Goal: Task Accomplishment & Management: Manage account settings

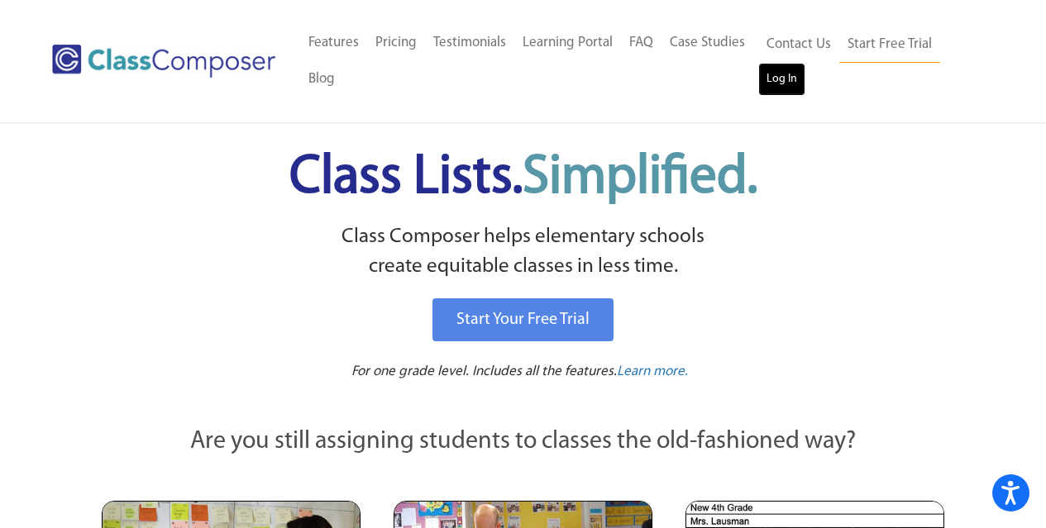
click at [772, 76] on link "Log In" at bounding box center [781, 79] width 47 height 33
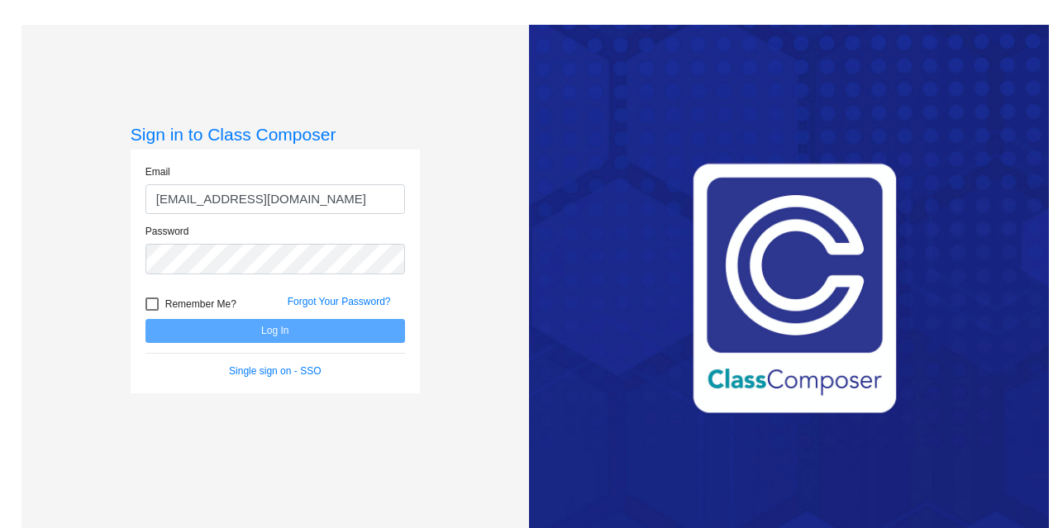
click at [218, 187] on input "[EMAIL_ADDRESS][DOMAIN_NAME]" at bounding box center [276, 199] width 260 height 31
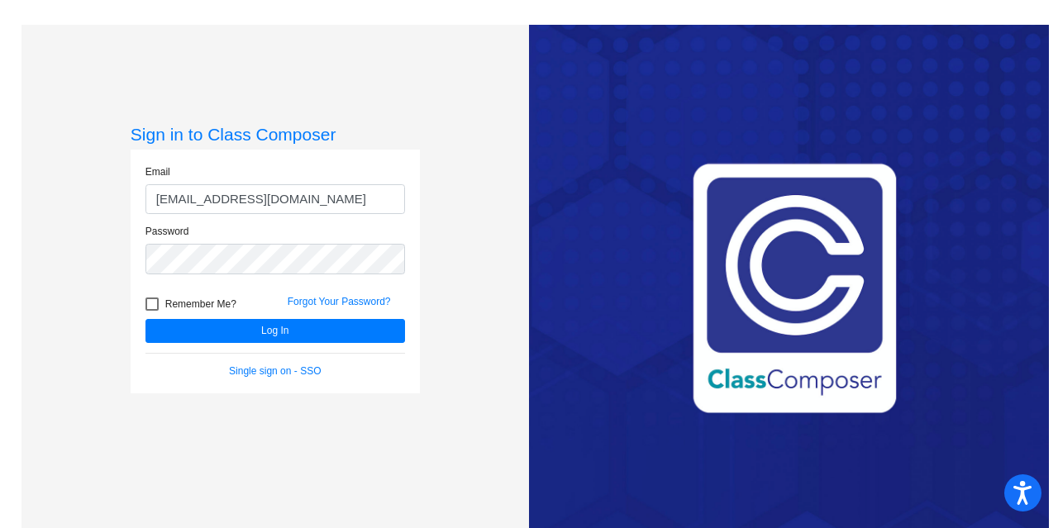
drag, startPoint x: 315, startPoint y: 198, endPoint x: 0, endPoint y: 212, distance: 315.3
click at [0, 211] on mat-sidenav-content "Sign in to Class Composer Email [EMAIL_ADDRESS][DOMAIN_NAME] Password Remember …" at bounding box center [529, 264] width 1058 height 528
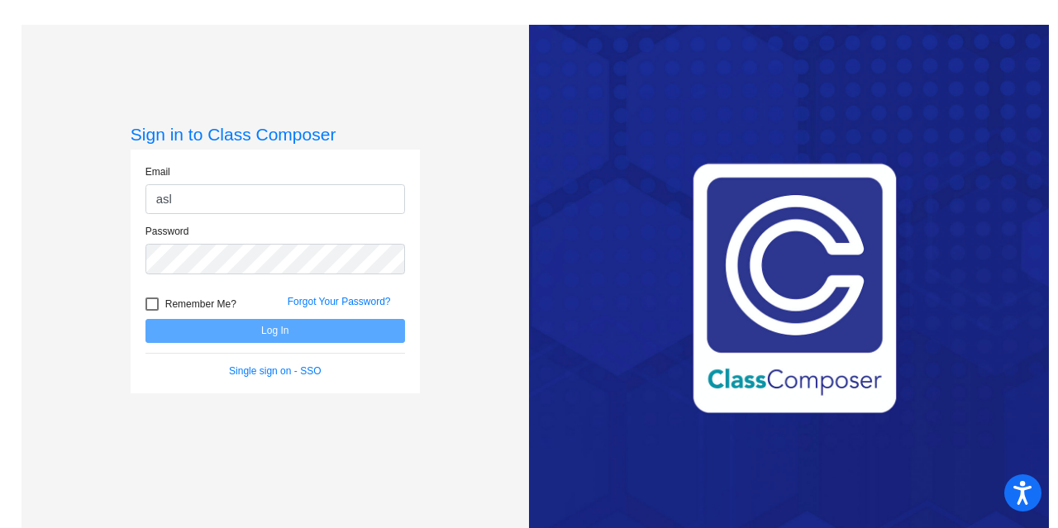
click at [266, 194] on input "asl" at bounding box center [276, 199] width 260 height 31
type input "[EMAIL_ADDRESS][DOMAIN_NAME]"
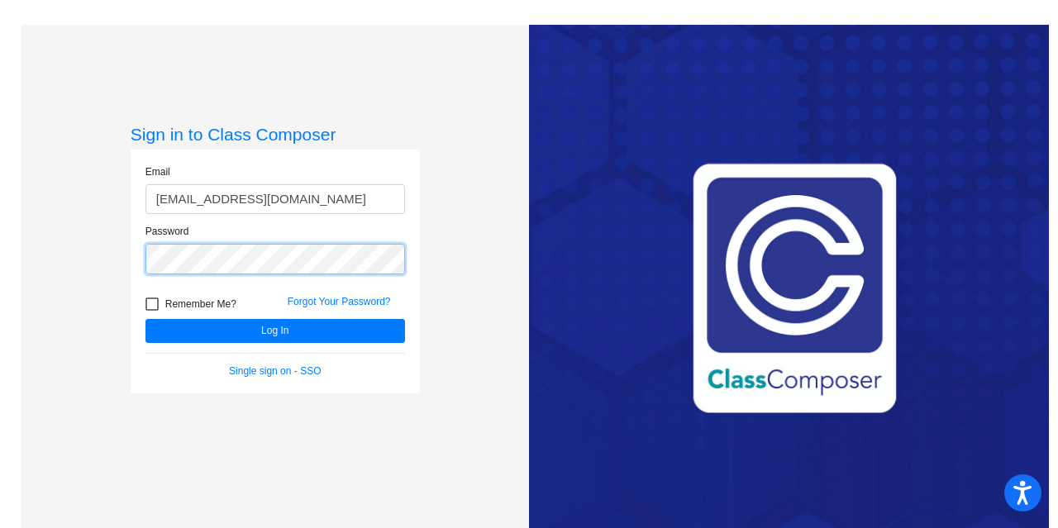
click at [0, 265] on mat-sidenav-content "Sign in to Class Composer Email [EMAIL_ADDRESS][DOMAIN_NAME] Password Remember …" at bounding box center [529, 264] width 1058 height 528
click at [146, 319] on button "Log In" at bounding box center [276, 331] width 260 height 24
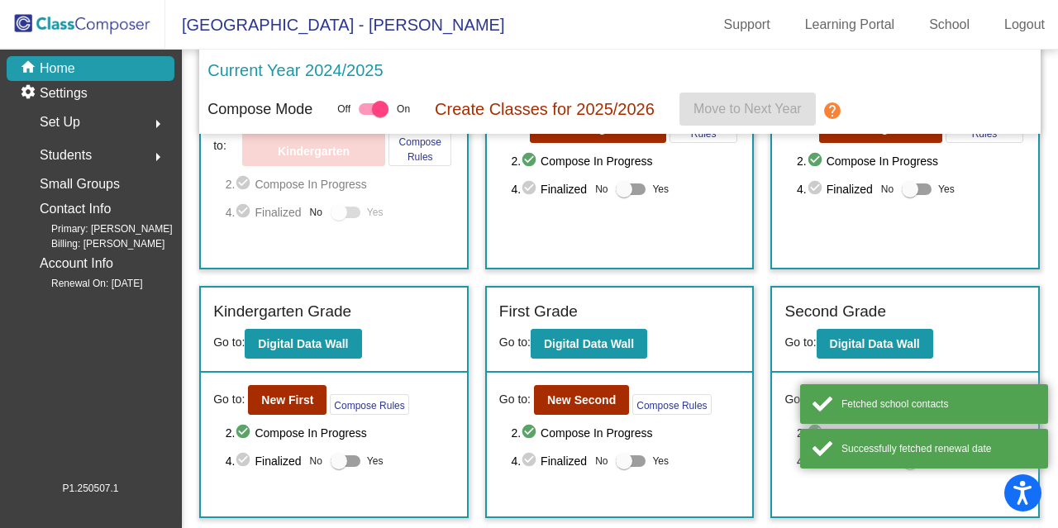
scroll to position [165, 0]
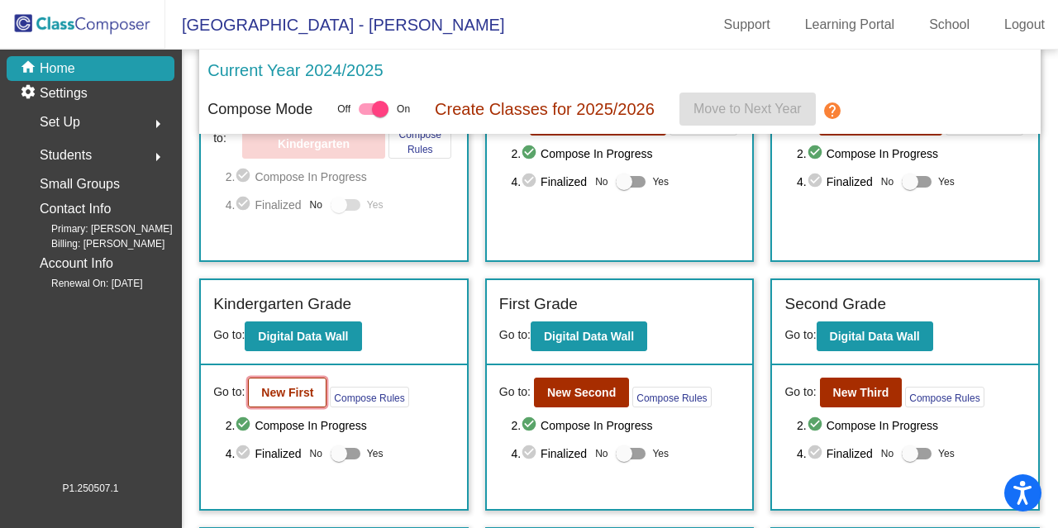
click at [280, 386] on b "New First" at bounding box center [287, 392] width 52 height 13
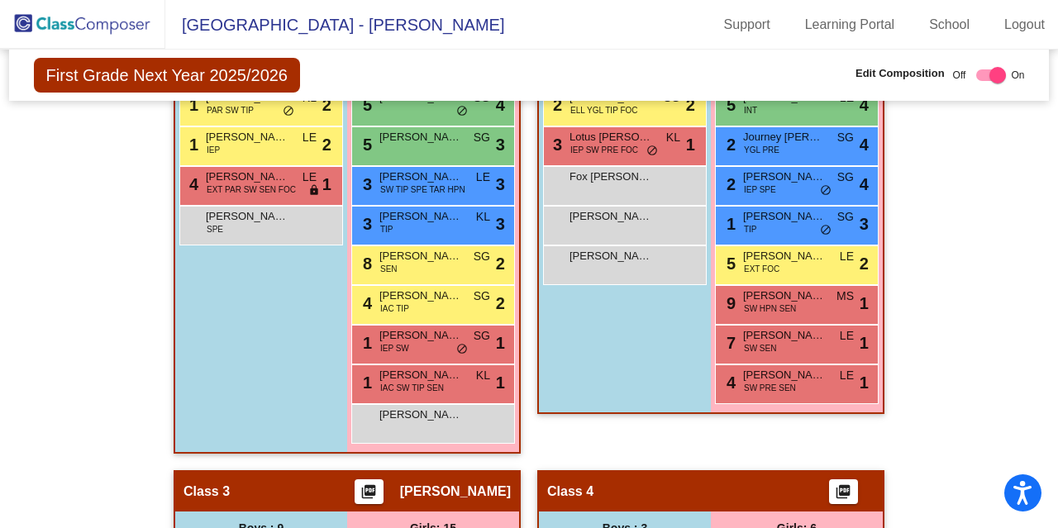
scroll to position [661, 0]
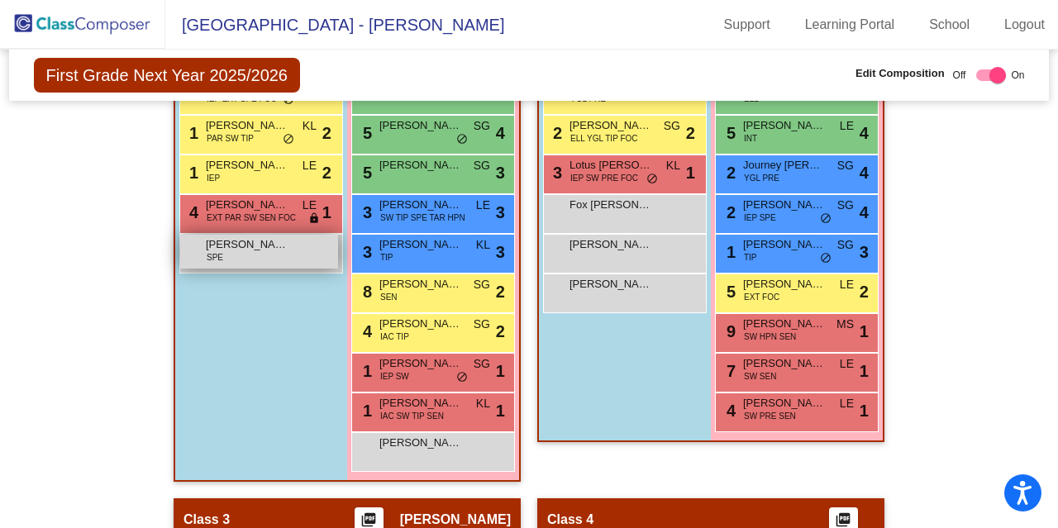
click at [311, 262] on div "Winslow Stevenson SPE lock do_not_disturb_alt" at bounding box center [259, 252] width 158 height 34
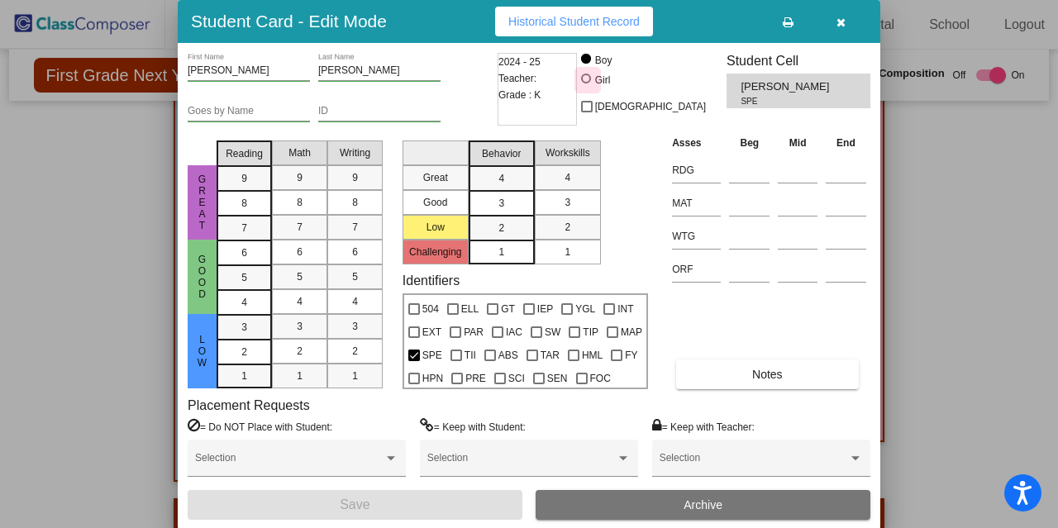
click at [591, 79] on div at bounding box center [586, 79] width 10 height 10
click at [588, 87] on input "Girl" at bounding box center [587, 87] width 1 height 1
radio input "true"
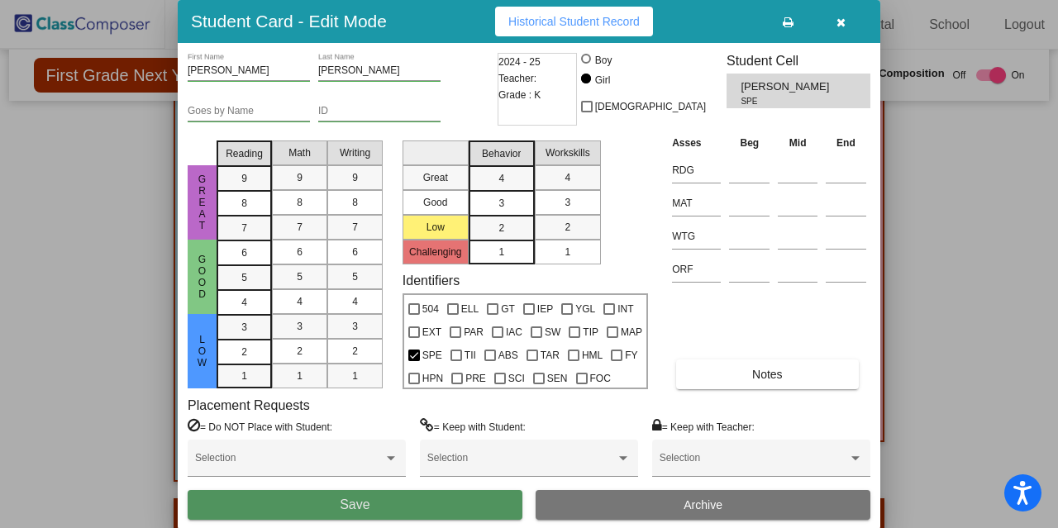
click at [322, 501] on button "Save" at bounding box center [355, 505] width 335 height 30
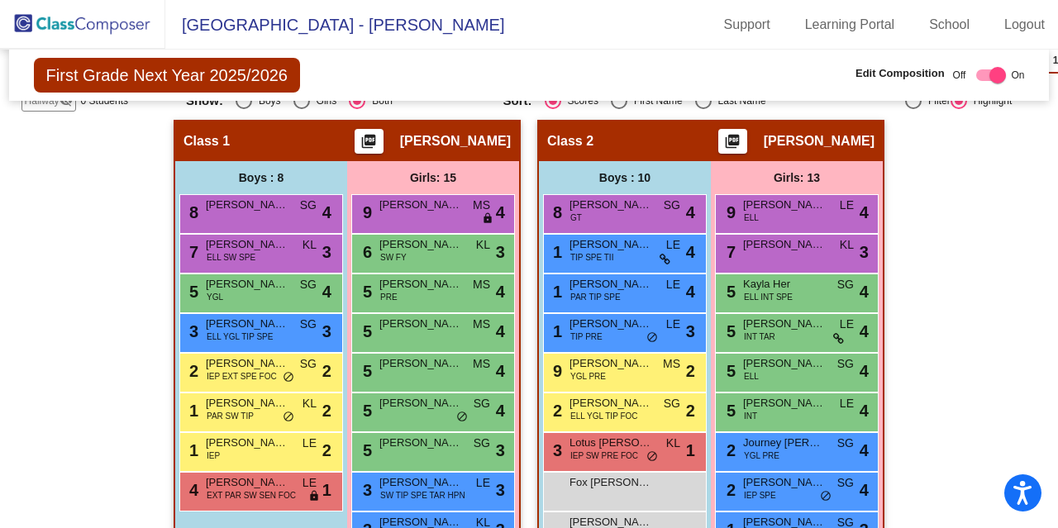
scroll to position [466, 0]
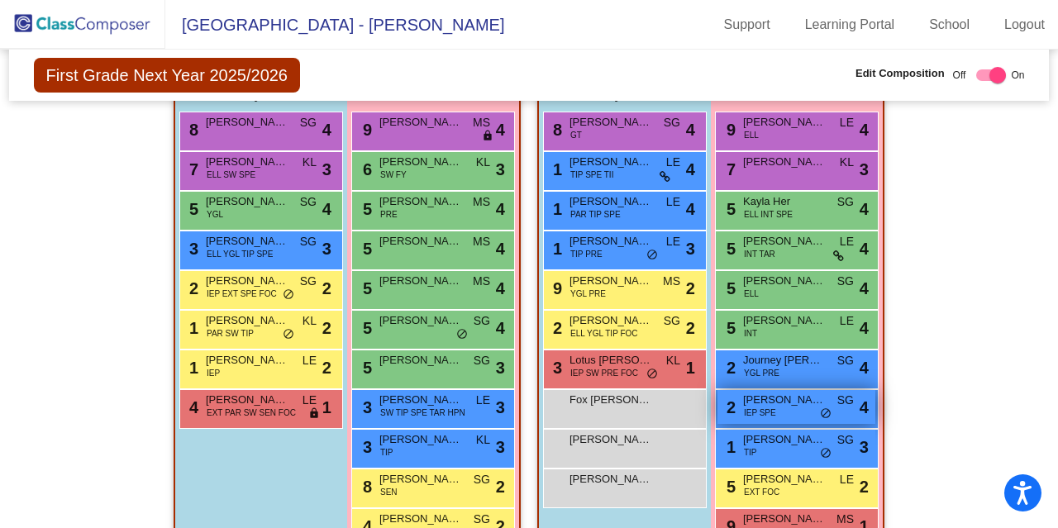
click at [754, 404] on span "Cassidy Jones" at bounding box center [784, 400] width 83 height 17
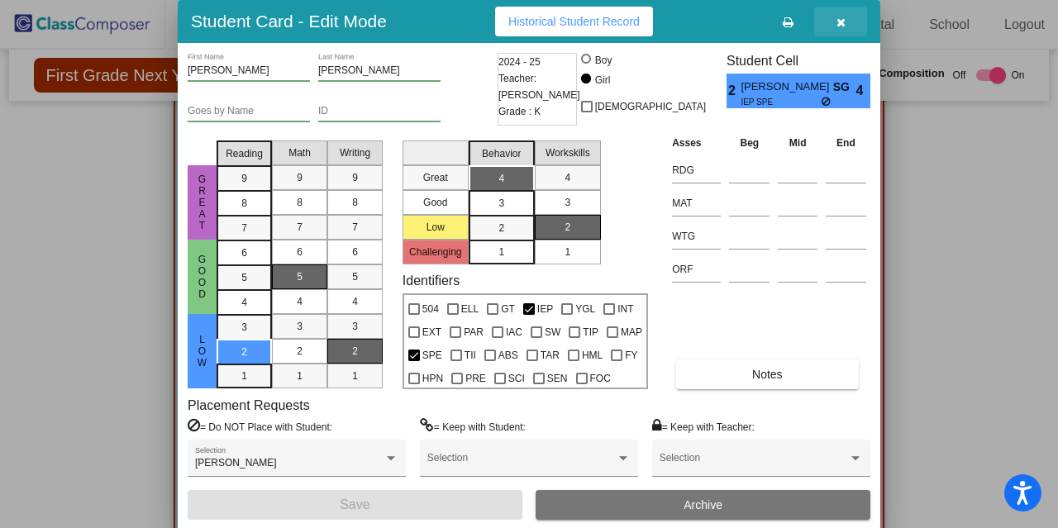
click at [838, 24] on icon "button" at bounding box center [841, 23] width 9 height 12
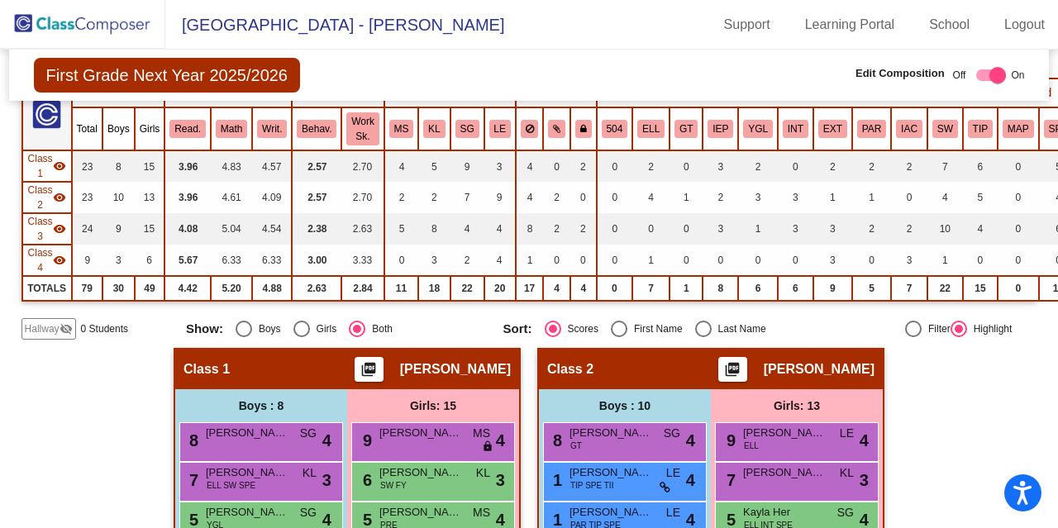
scroll to position [0, 0]
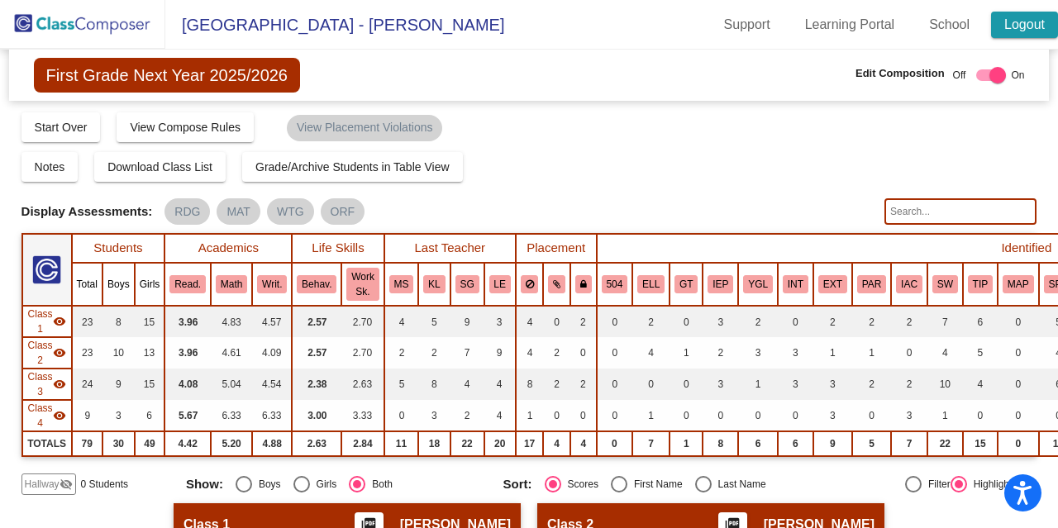
click at [1040, 30] on link "Logout" at bounding box center [1024, 25] width 67 height 26
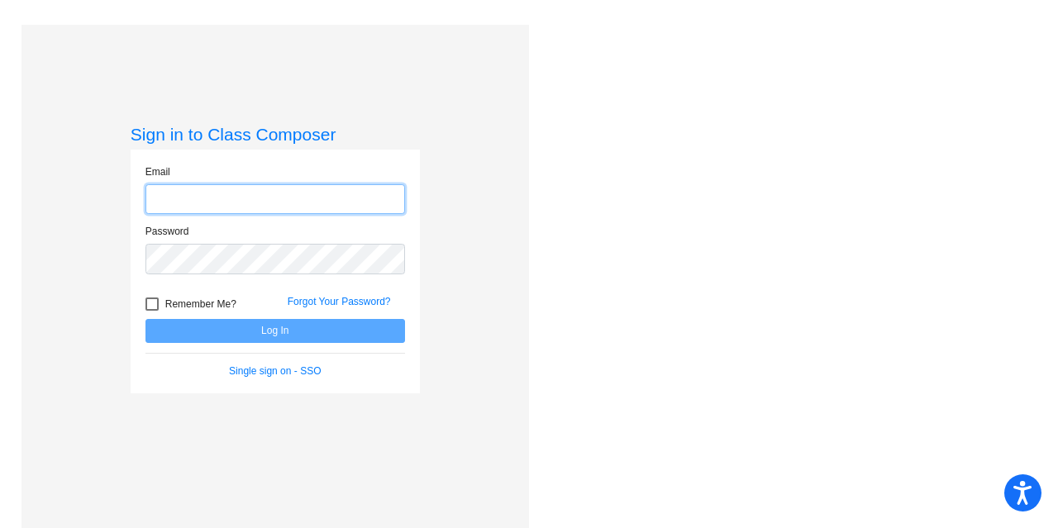
type input "sgabbert@cuttensd.org"
